Goal: Entertainment & Leisure: Consume media (video, audio)

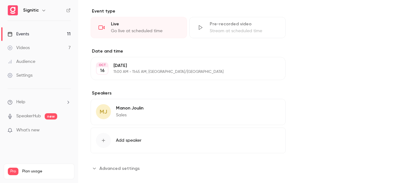
scroll to position [239, 0]
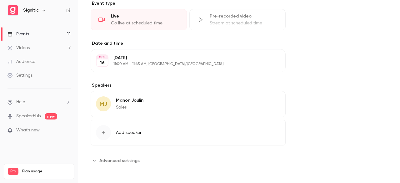
click at [51, 130] on p "What's new" at bounding box center [33, 130] width 53 height 7
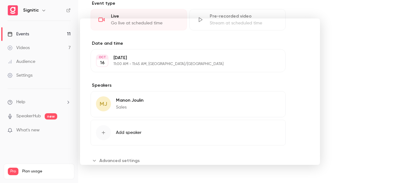
click at [331, 54] on div at bounding box center [200, 91] width 400 height 183
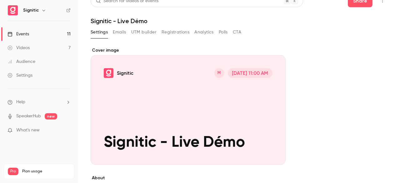
scroll to position [0, 0]
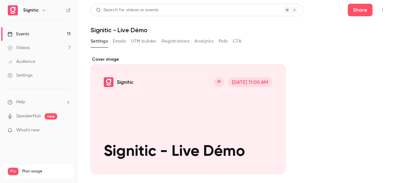
click at [193, 122] on div "Cover image" at bounding box center [188, 114] width 195 height 117
click at [0, 0] on input "Signitic M [DATE] 11:00 AM Signitic - Live Démo" at bounding box center [0, 0] width 0 height 0
click at [34, 50] on link "Videos 7" at bounding box center [39, 48] width 78 height 14
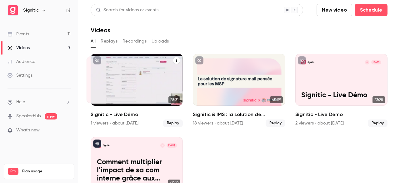
click at [139, 76] on div "Signitic A [DATE] Signitic - Live Démo" at bounding box center [137, 80] width 92 height 52
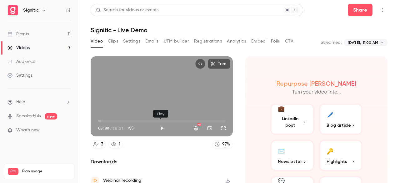
click at [158, 128] on button "Play" at bounding box center [162, 128] width 12 height 12
type input "***"
click at [162, 127] on button "Pause" at bounding box center [162, 128] width 12 height 12
click at [171, 85] on div "Trim 00:19 00:19 / 28:31 HD" at bounding box center [162, 96] width 142 height 80
click at [220, 126] on button "Full screen" at bounding box center [223, 128] width 12 height 12
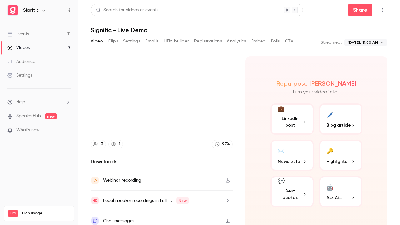
type input "****"
click at [384, 182] on button "Exit full screen" at bounding box center [390, 217] width 12 height 12
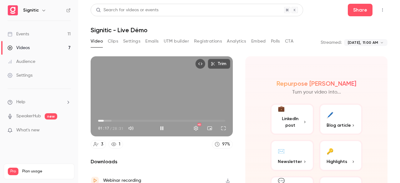
click at [157, 87] on div "Trim 01:17 01:17 / 28:31 HD" at bounding box center [162, 96] width 142 height 80
click at [161, 127] on button "Play" at bounding box center [162, 128] width 12 height 12
click at [224, 125] on button "Full screen" at bounding box center [223, 128] width 12 height 12
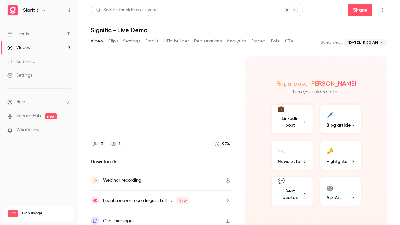
click at [217, 122] on button "Exit full screen" at bounding box center [223, 128] width 12 height 12
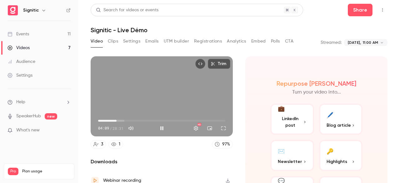
click at [191, 93] on div "Trim 04:09 04:09 / 28:31 HD" at bounding box center [162, 96] width 142 height 80
click at [221, 127] on button "Full screen" at bounding box center [223, 128] width 12 height 12
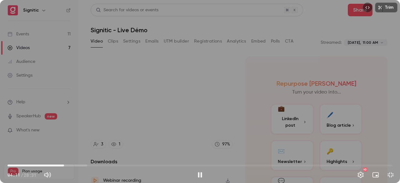
click at [221, 154] on div "Trim 04:11 04:11 / 28:31 HD" at bounding box center [200, 91] width 400 height 183
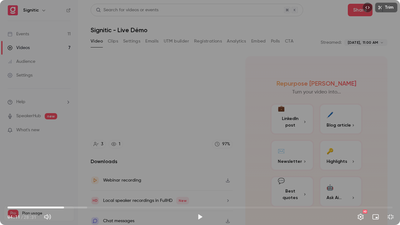
click at [221, 154] on div "Trim 04:11 04:11 / 28:31 HD" at bounding box center [200, 112] width 400 height 225
click at [196, 87] on div "Trim 06:01 06:01 / 28:31 HD" at bounding box center [200, 112] width 400 height 225
click at [170, 73] on div "Trim 07:43 07:43 / 28:31 HD" at bounding box center [200, 112] width 400 height 225
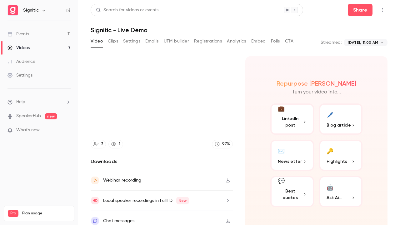
click at [170, 73] on video at bounding box center [200, 112] width 400 height 225
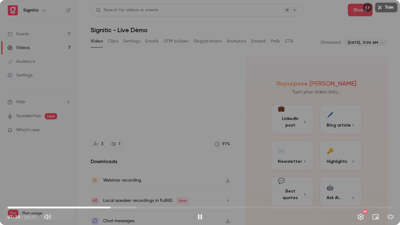
click at [111, 182] on span "07:38" at bounding box center [111, 208] width 2 height 2
click at [184, 121] on div "Trim 07:45 07:45 / 28:31 HD" at bounding box center [200, 112] width 400 height 225
click at [198, 94] on div "Trim 09:36 09:36 / 28:31 HD" at bounding box center [200, 112] width 400 height 225
click at [189, 91] on div "Trim 09:36 09:36 / 28:31 HD" at bounding box center [200, 112] width 400 height 225
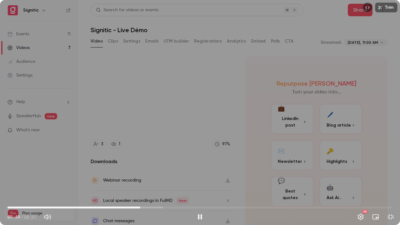
click at [129, 90] on div "Trim 09:49 09:49 / 28:31 HD" at bounding box center [200, 112] width 400 height 225
click at [129, 90] on div "Trim 09:50 09:50 / 28:31 HD" at bounding box center [200, 112] width 400 height 225
click at [182, 65] on div "Trim 10:44 10:44 / 28:31 HD" at bounding box center [200, 112] width 400 height 225
click at [151, 182] on span "10:36" at bounding box center [151, 208] width 2 height 2
click at [188, 151] on div "Trim 10:36 10:36 / 28:31 HD" at bounding box center [200, 112] width 400 height 225
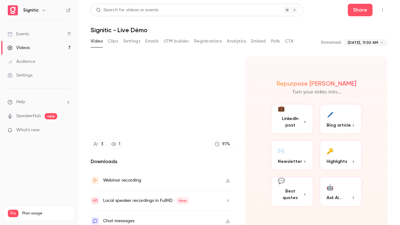
click at [188, 151] on video at bounding box center [200, 112] width 400 height 225
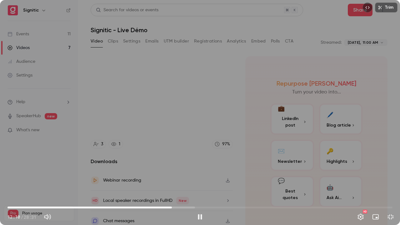
click at [140, 133] on div "Trim 12:10 12:10 / 28:31 HD" at bounding box center [200, 112] width 400 height 225
click at [148, 104] on div "Trim 12:10 12:10 / 28:31 HD" at bounding box center [200, 112] width 400 height 225
click at [141, 78] on div "Trim 12:18 12:18 / 28:31 HD" at bounding box center [200, 112] width 400 height 225
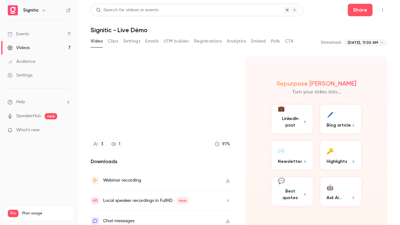
type input "******"
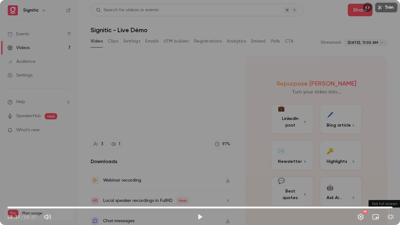
click at [394, 182] on button "Exit full screen" at bounding box center [390, 217] width 12 height 12
